Goal: Check status: Check status

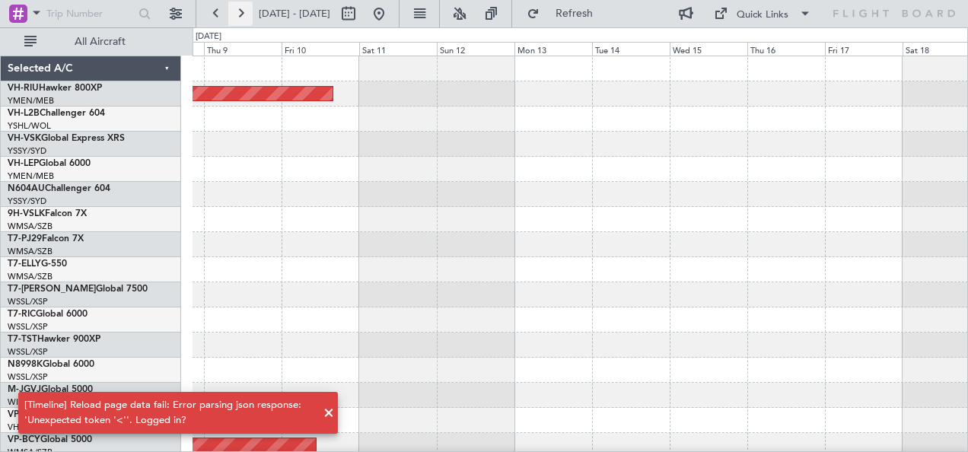
click at [241, 15] on button at bounding box center [240, 14] width 24 height 24
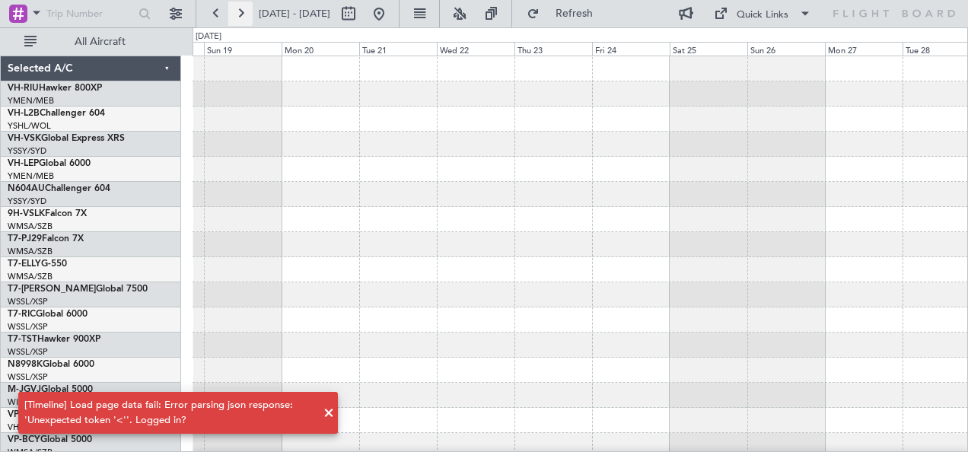
click at [241, 15] on button at bounding box center [240, 14] width 24 height 24
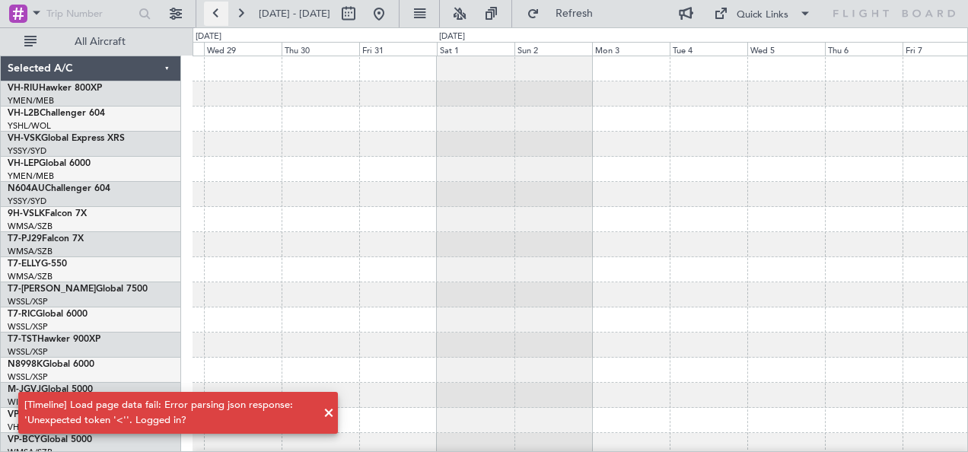
click at [220, 23] on button at bounding box center [216, 14] width 24 height 24
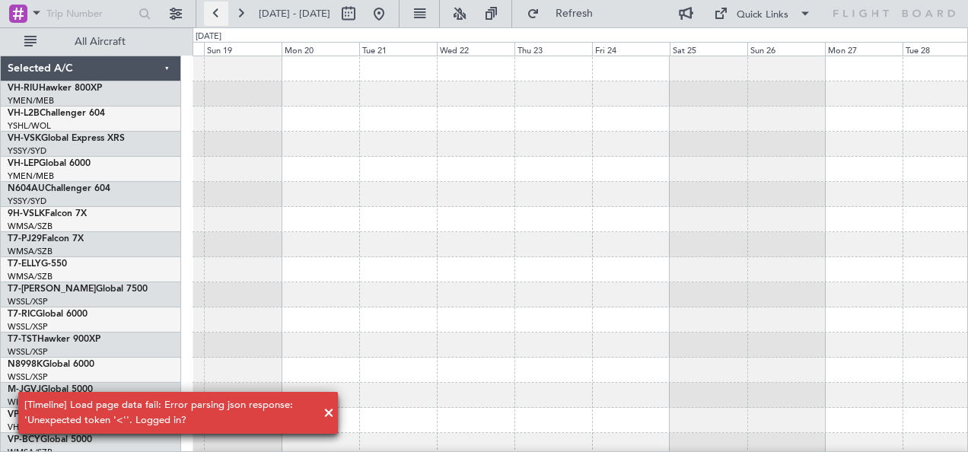
click at [220, 23] on button at bounding box center [216, 14] width 24 height 24
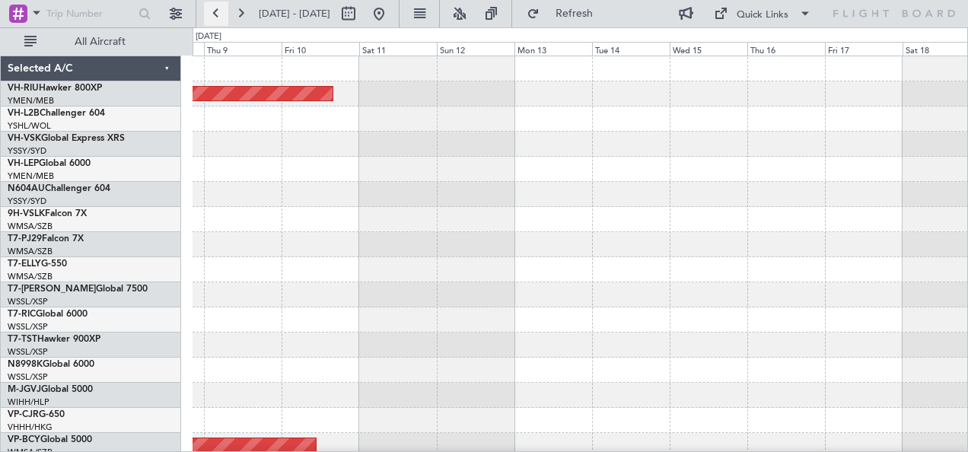
click at [220, 23] on button at bounding box center [216, 14] width 24 height 24
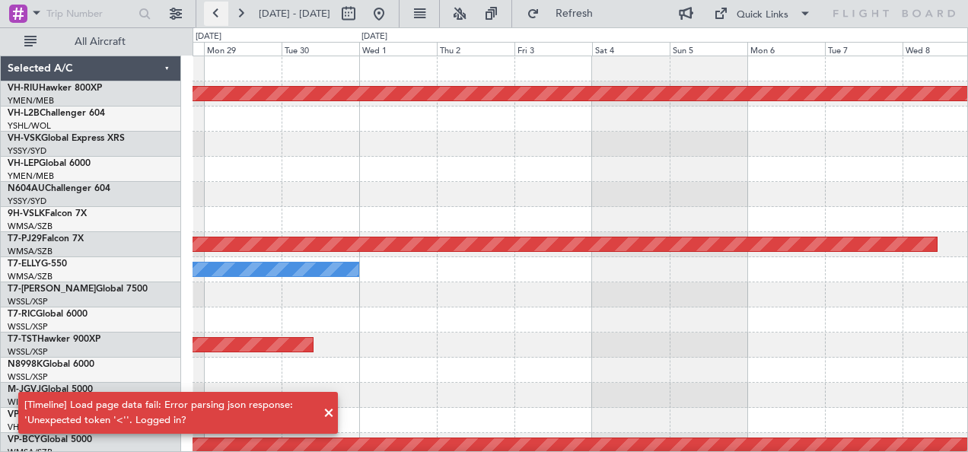
click at [220, 23] on button at bounding box center [216, 14] width 24 height 24
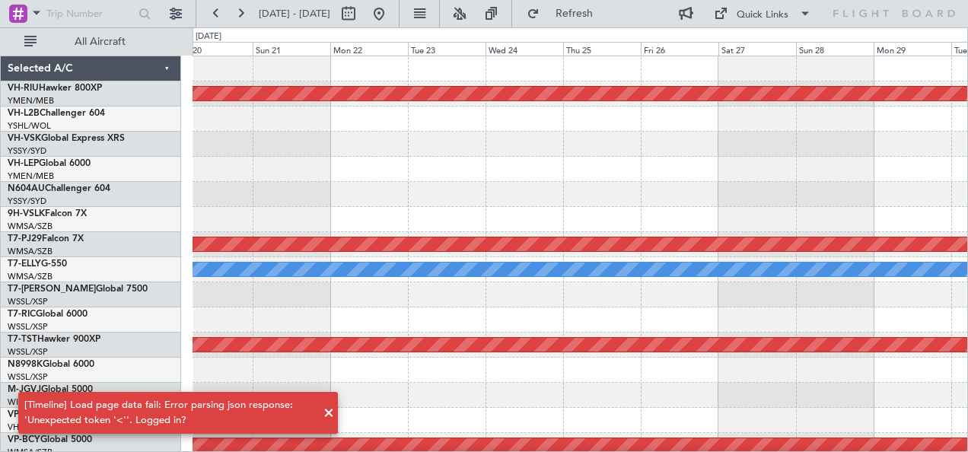
scroll to position [2, 0]
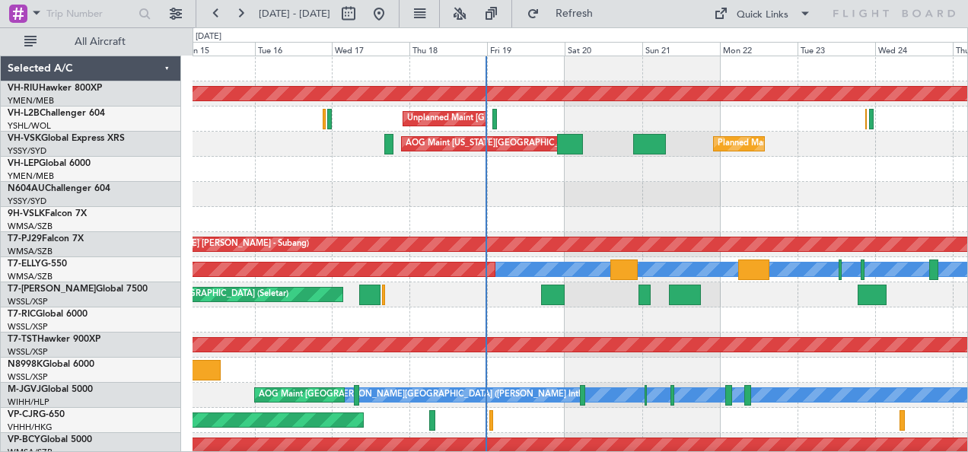
click at [574, 196] on div at bounding box center [581, 194] width 776 height 25
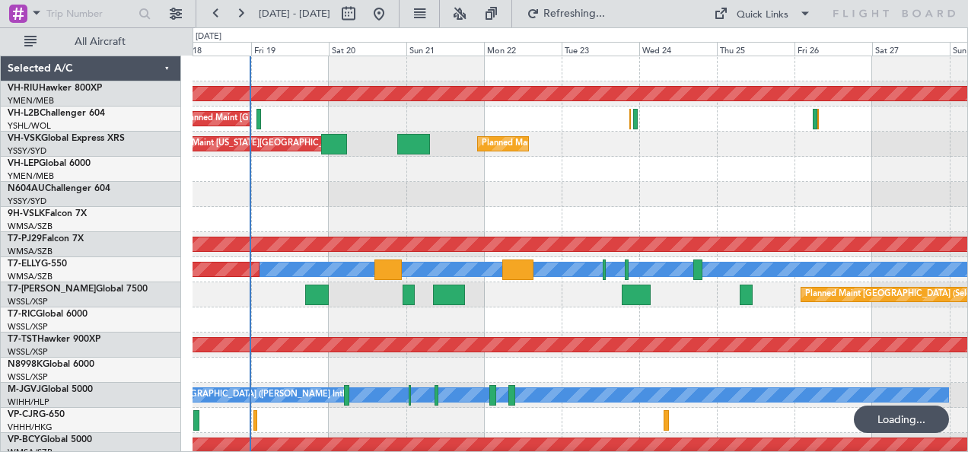
click at [646, 201] on div at bounding box center [581, 194] width 776 height 25
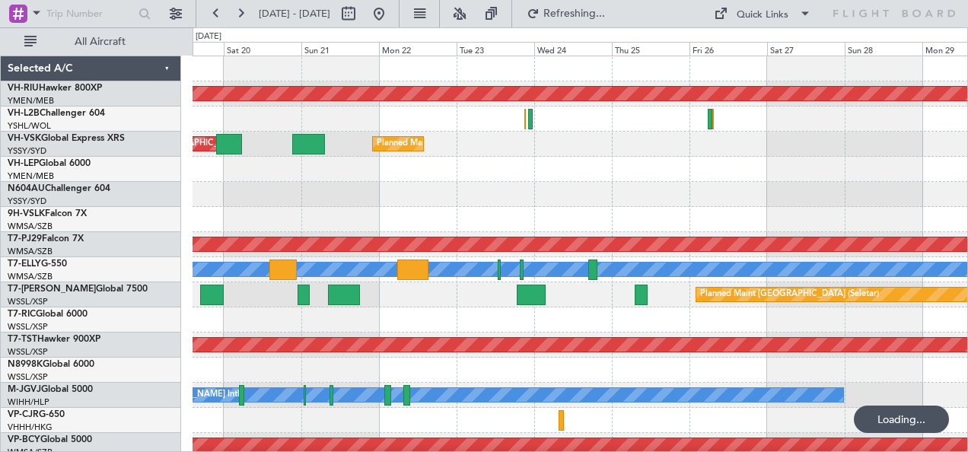
click at [668, 191] on div at bounding box center [581, 194] width 776 height 25
